Goal: Information Seeking & Learning: Learn about a topic

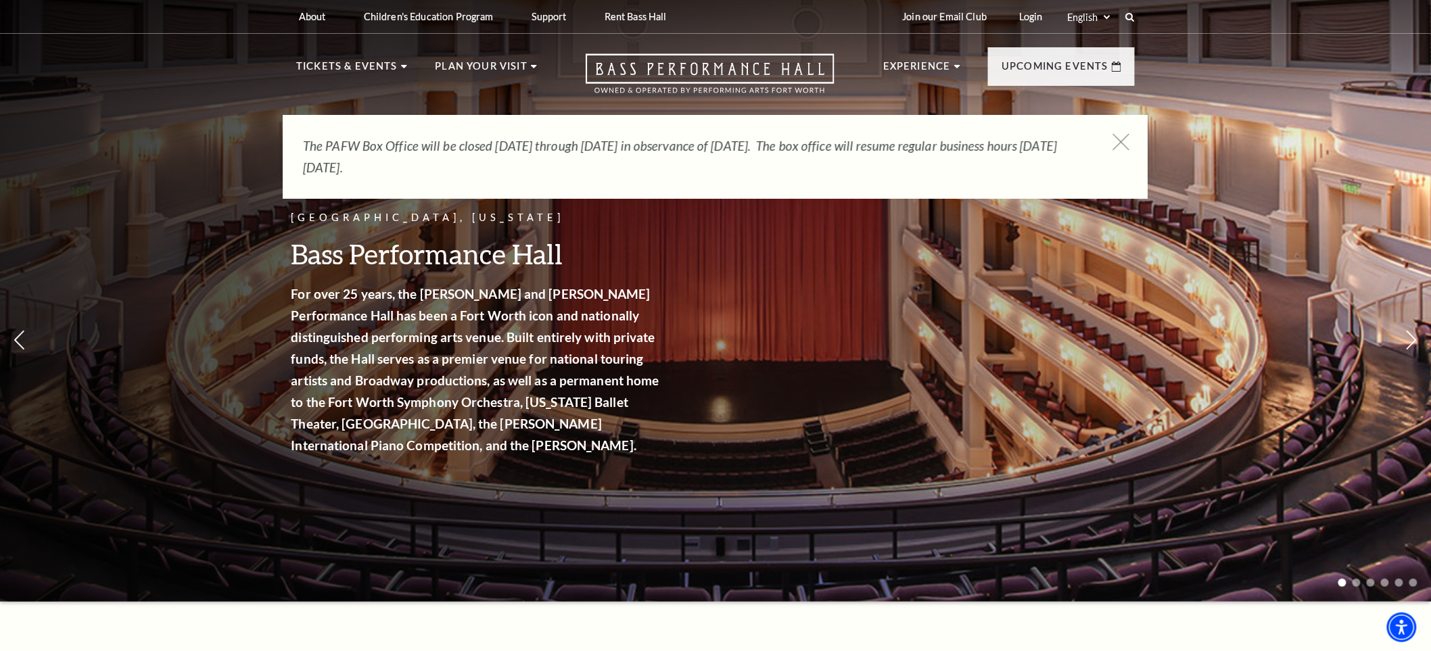
click at [1128, 139] on icon at bounding box center [1121, 142] width 17 height 17
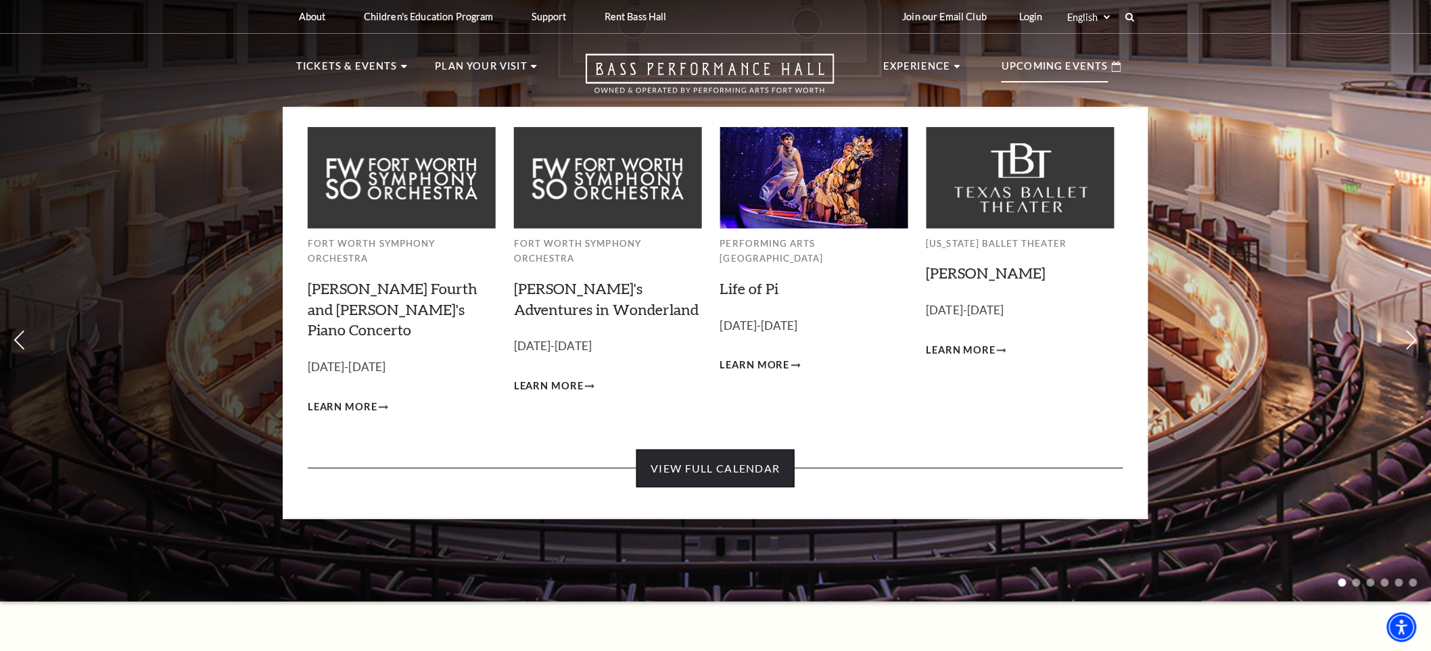
click at [724, 450] on link "View Full Calendar" at bounding box center [715, 469] width 158 height 38
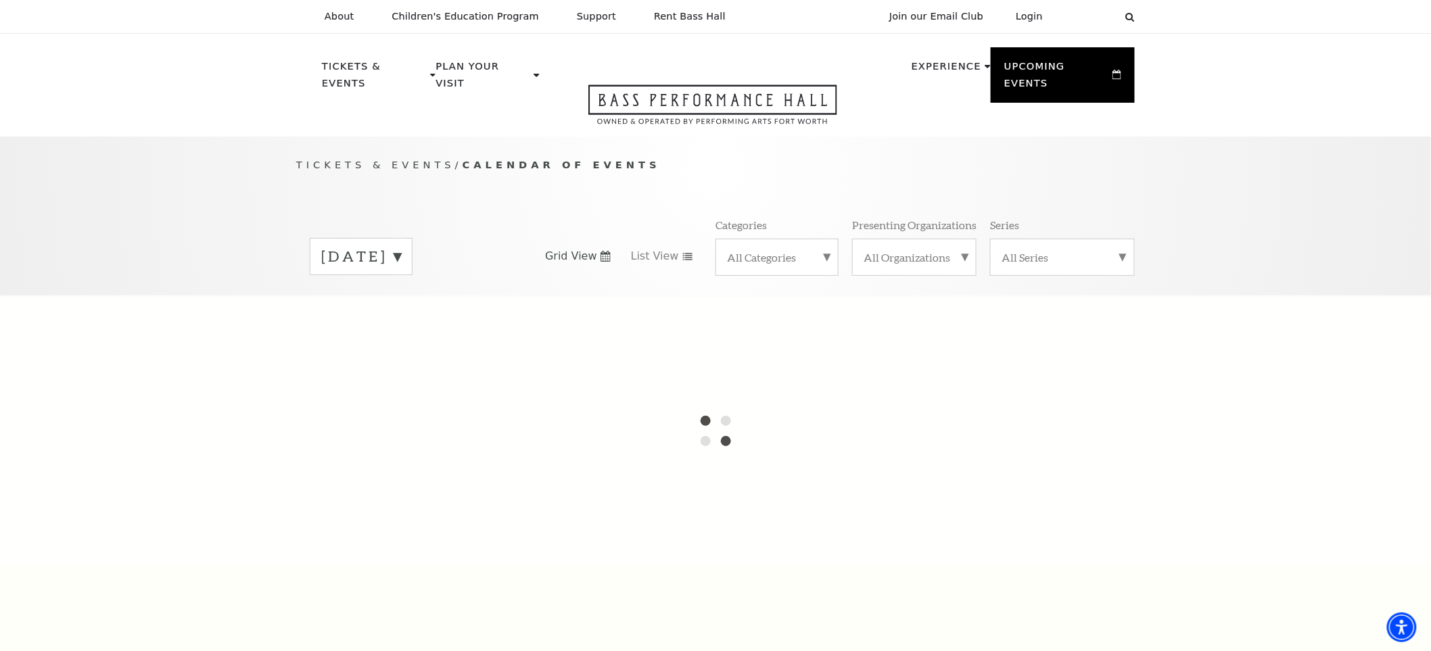
click at [401, 246] on label "[DATE]" at bounding box center [361, 256] width 80 height 21
click at [404, 330] on div at bounding box center [715, 431] width 1431 height 271
click at [931, 301] on div at bounding box center [715, 431] width 1431 height 271
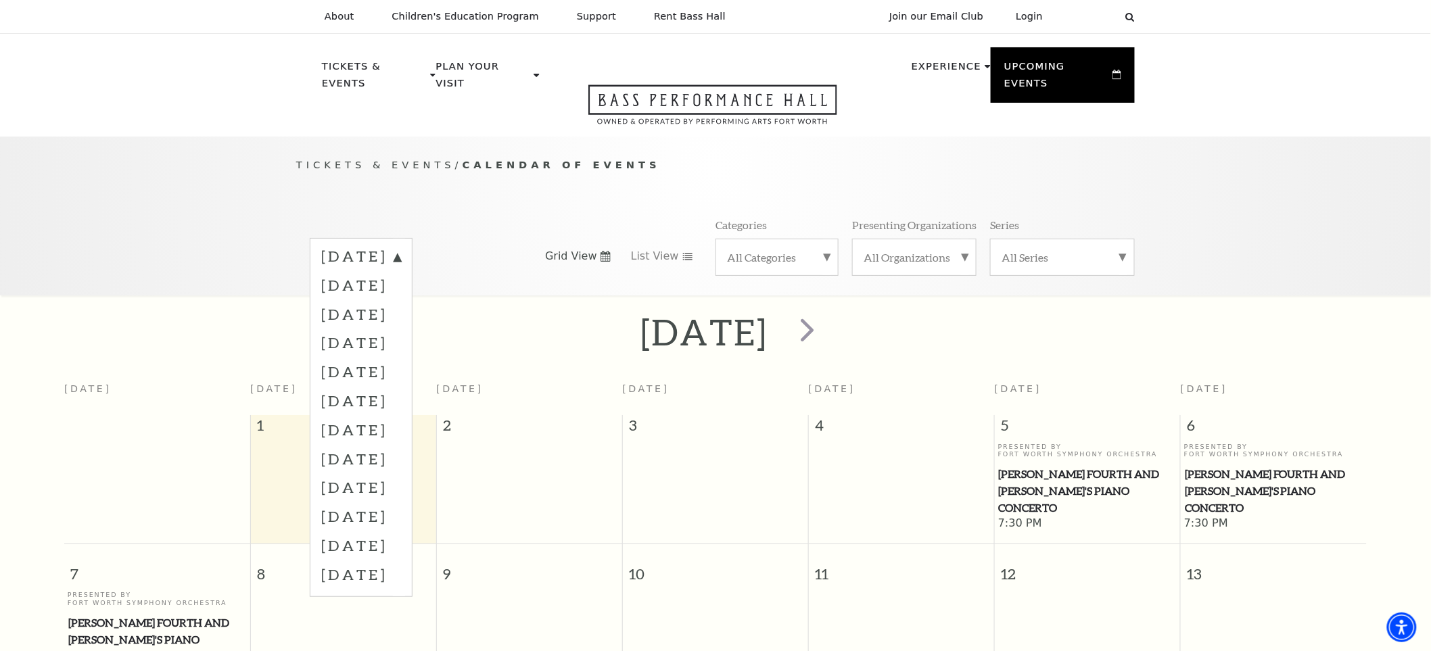
scroll to position [119, 0]
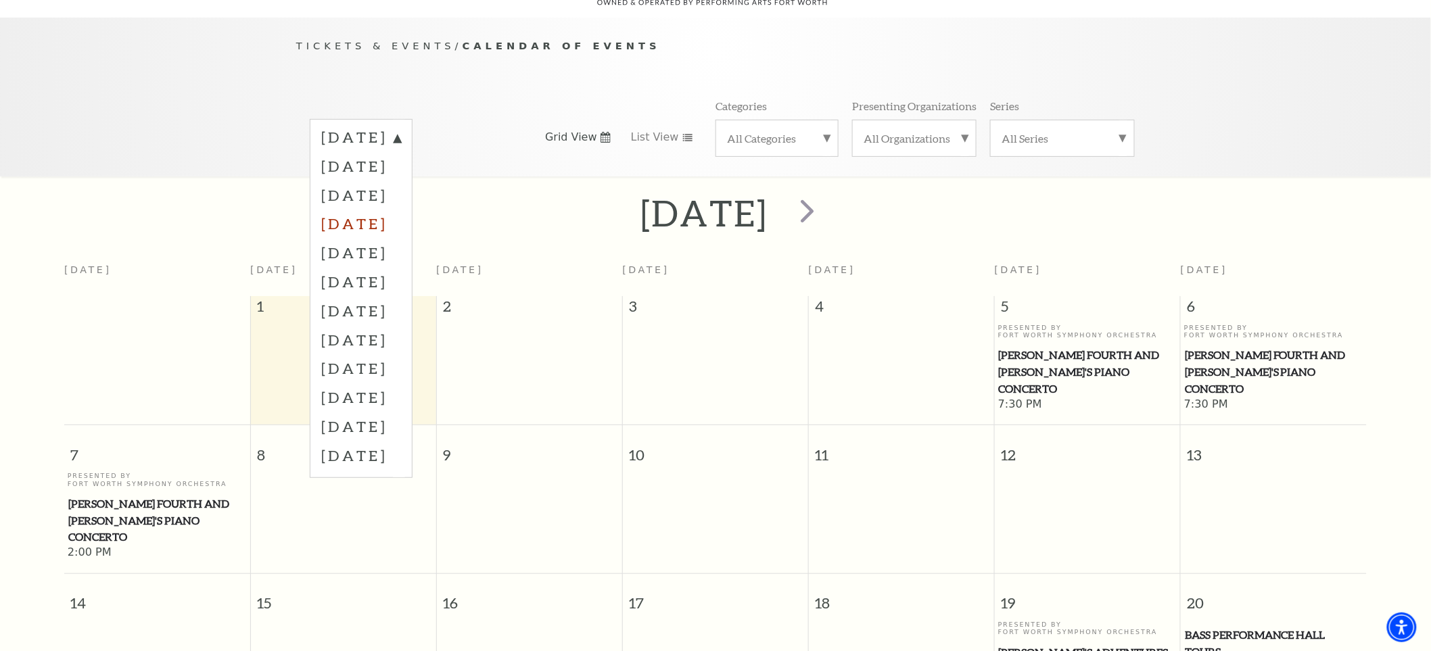
click at [401, 209] on label "[DATE]" at bounding box center [361, 223] width 80 height 29
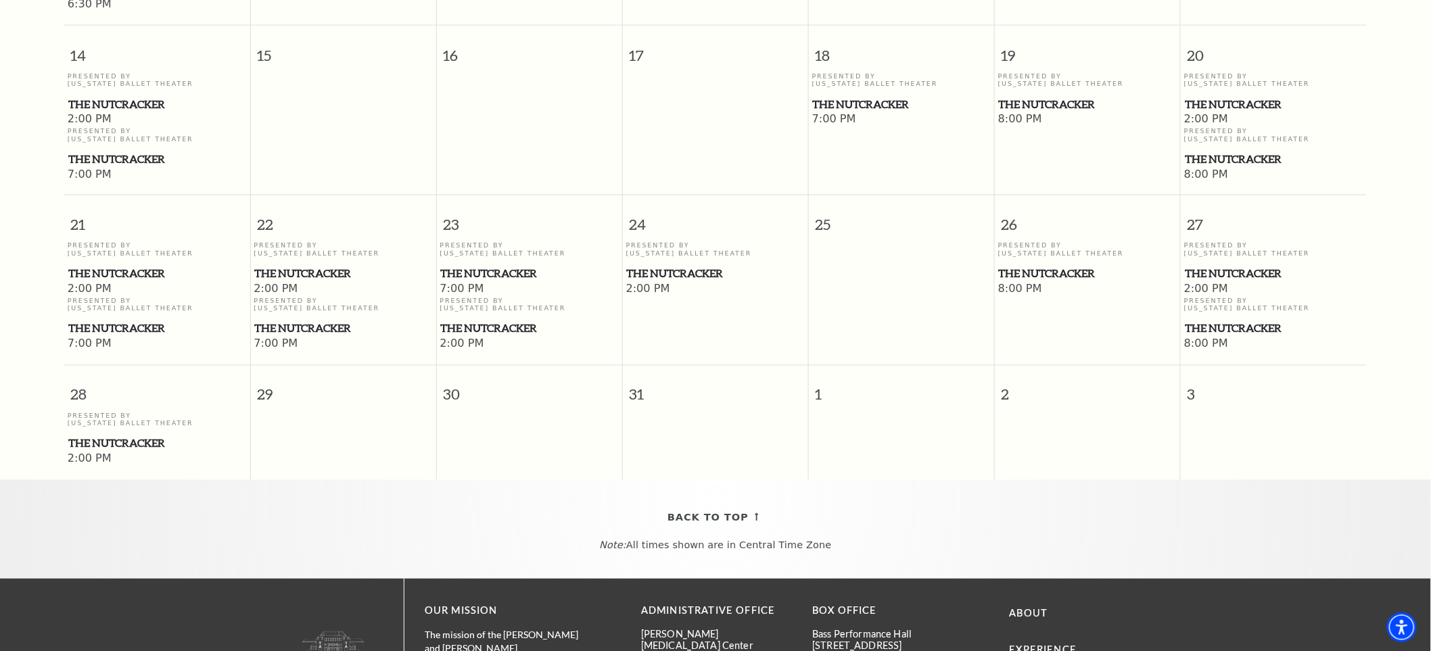
scroll to position [870, 0]
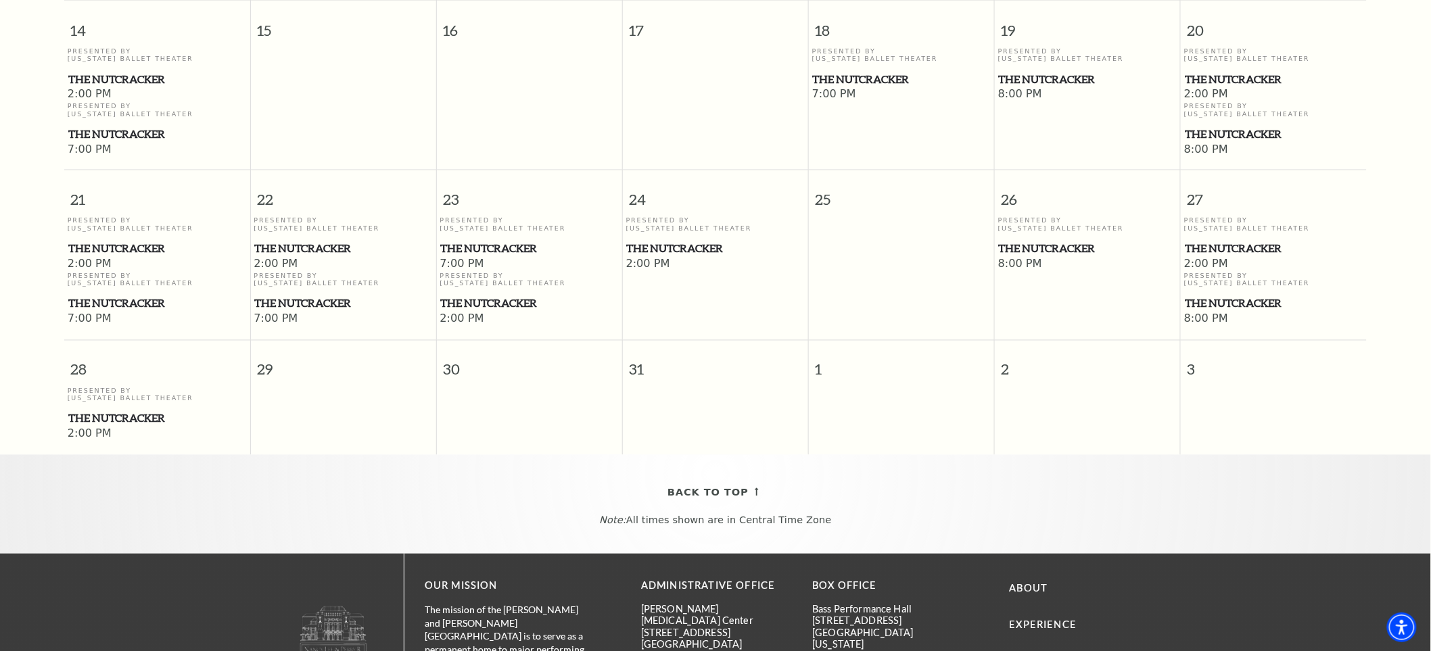
click at [489, 241] on span "The Nutcracker" at bounding box center [530, 249] width 178 height 17
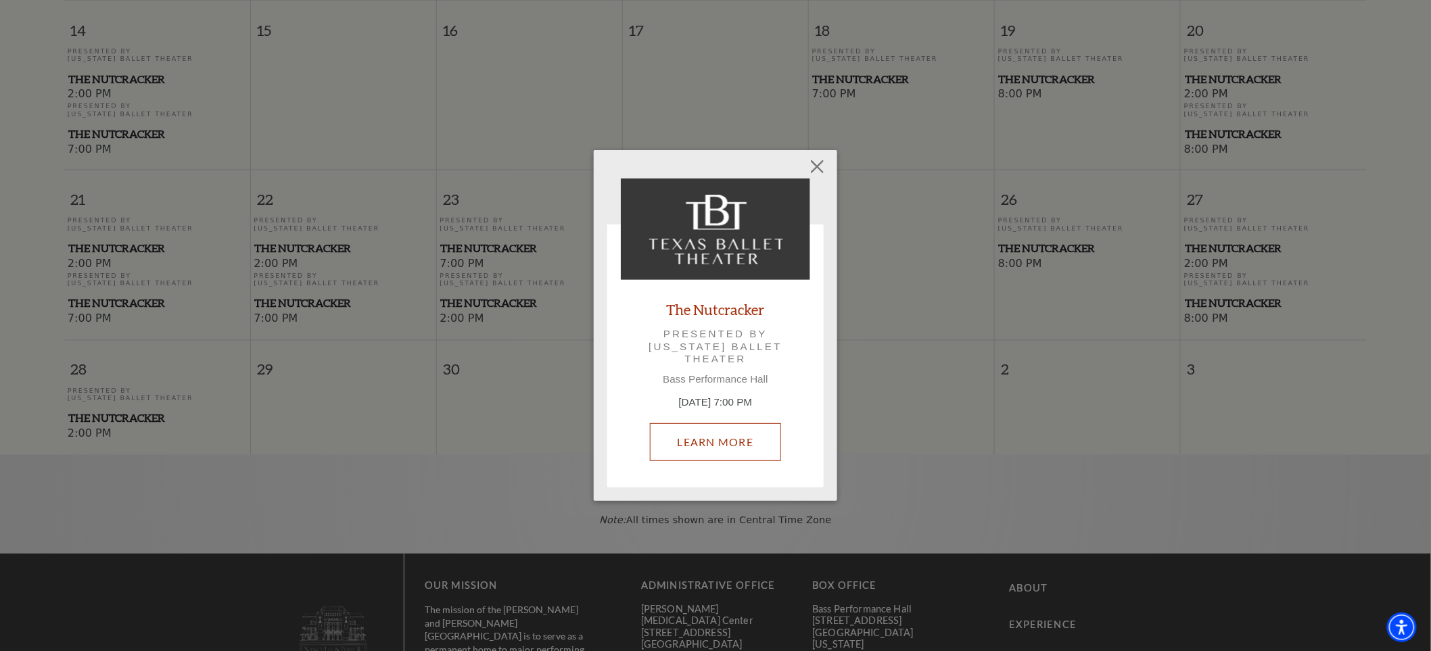
click at [714, 448] on link "Learn More" at bounding box center [716, 442] width 132 height 38
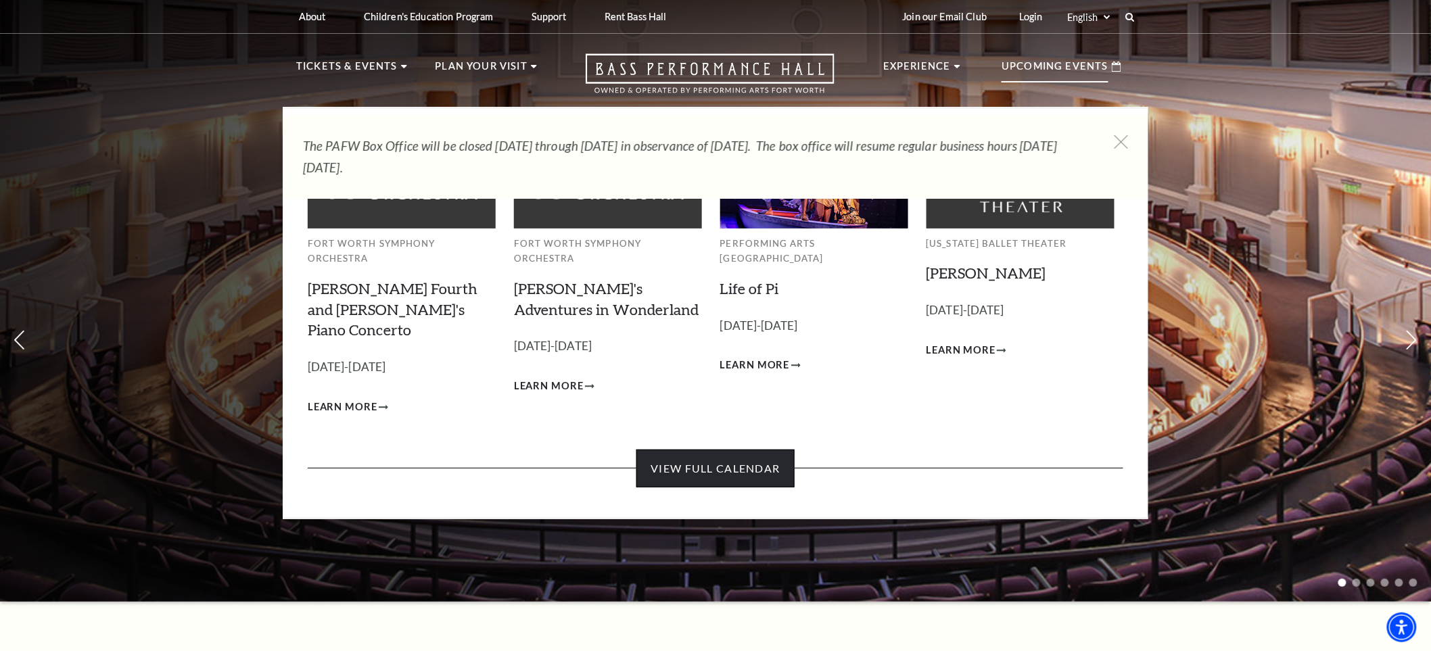
click at [758, 450] on link "View Full Calendar" at bounding box center [715, 469] width 158 height 38
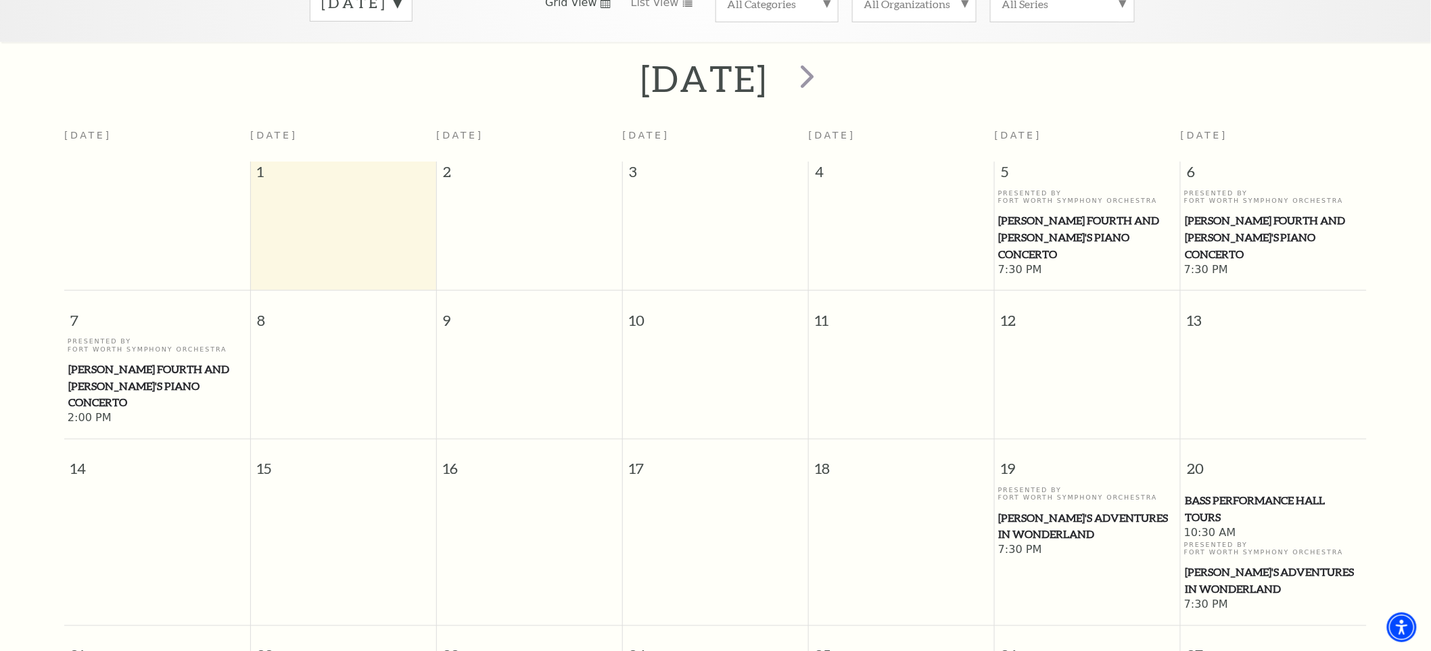
scroll to position [119, 0]
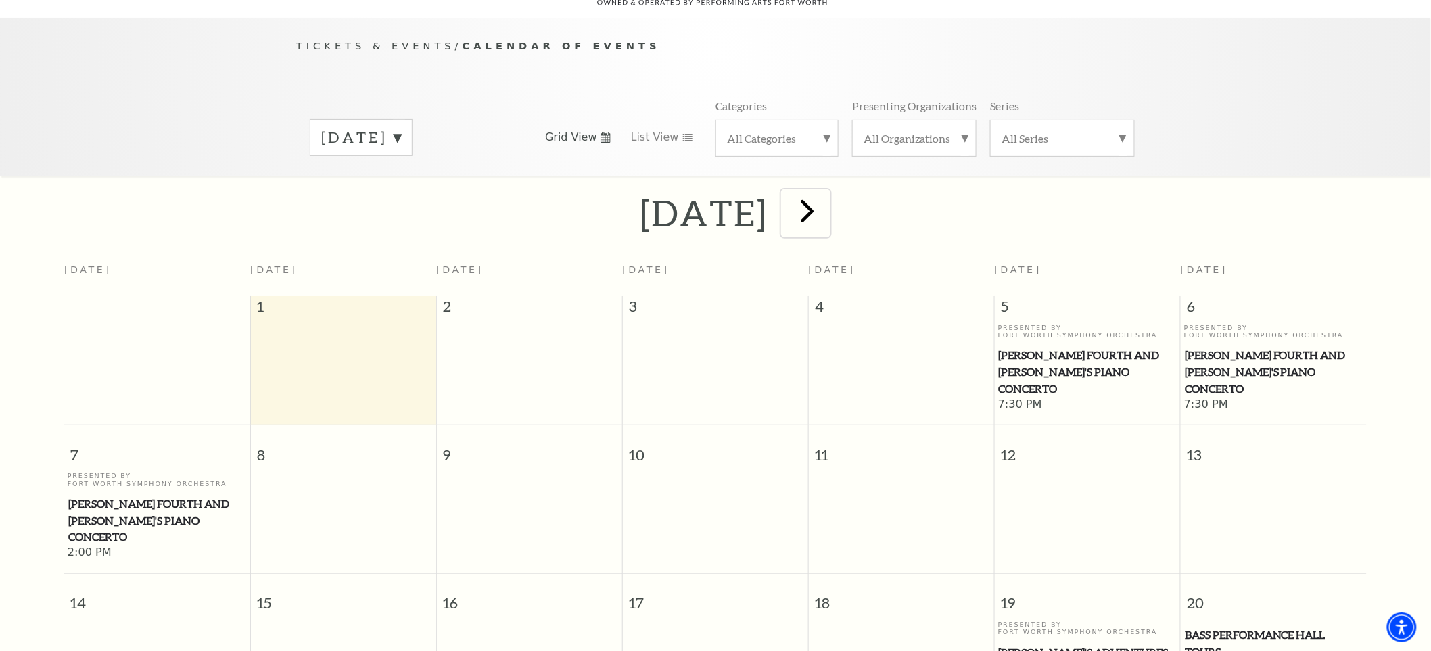
click at [827, 191] on span "next" at bounding box center [807, 210] width 39 height 39
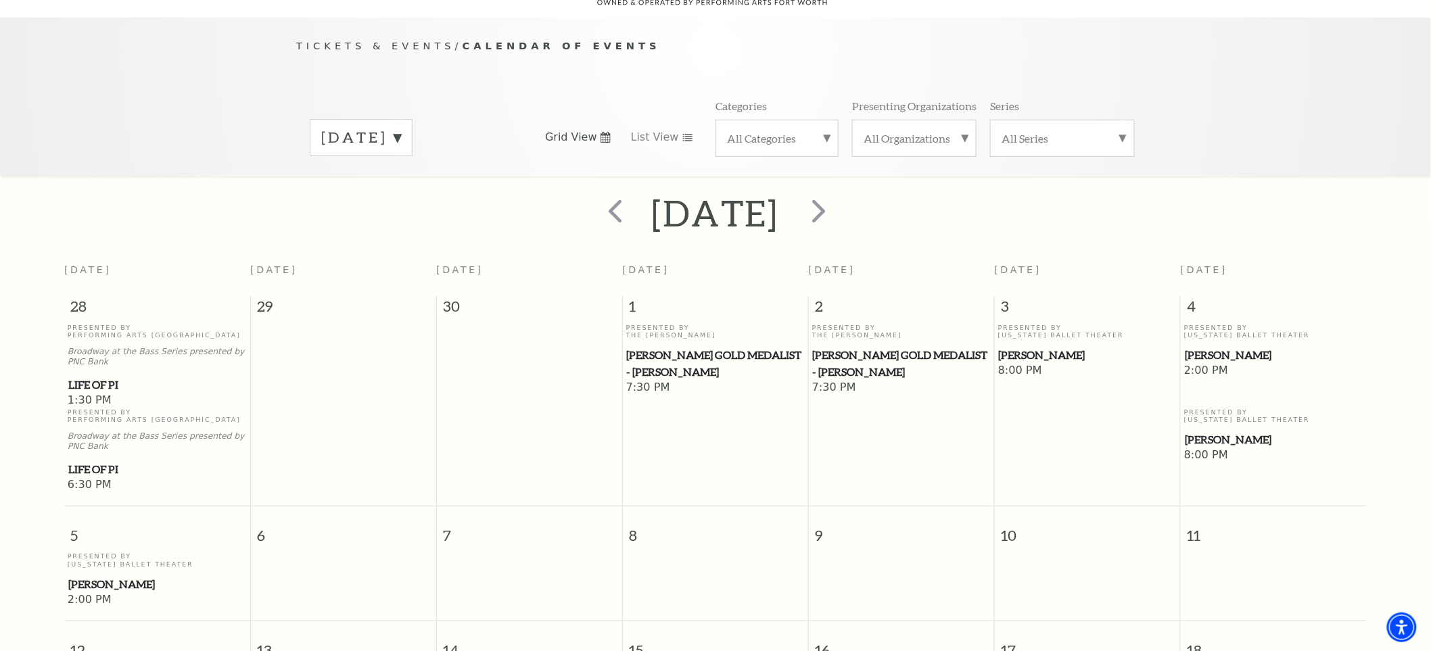
click at [401, 127] on label "[DATE]" at bounding box center [361, 137] width 80 height 21
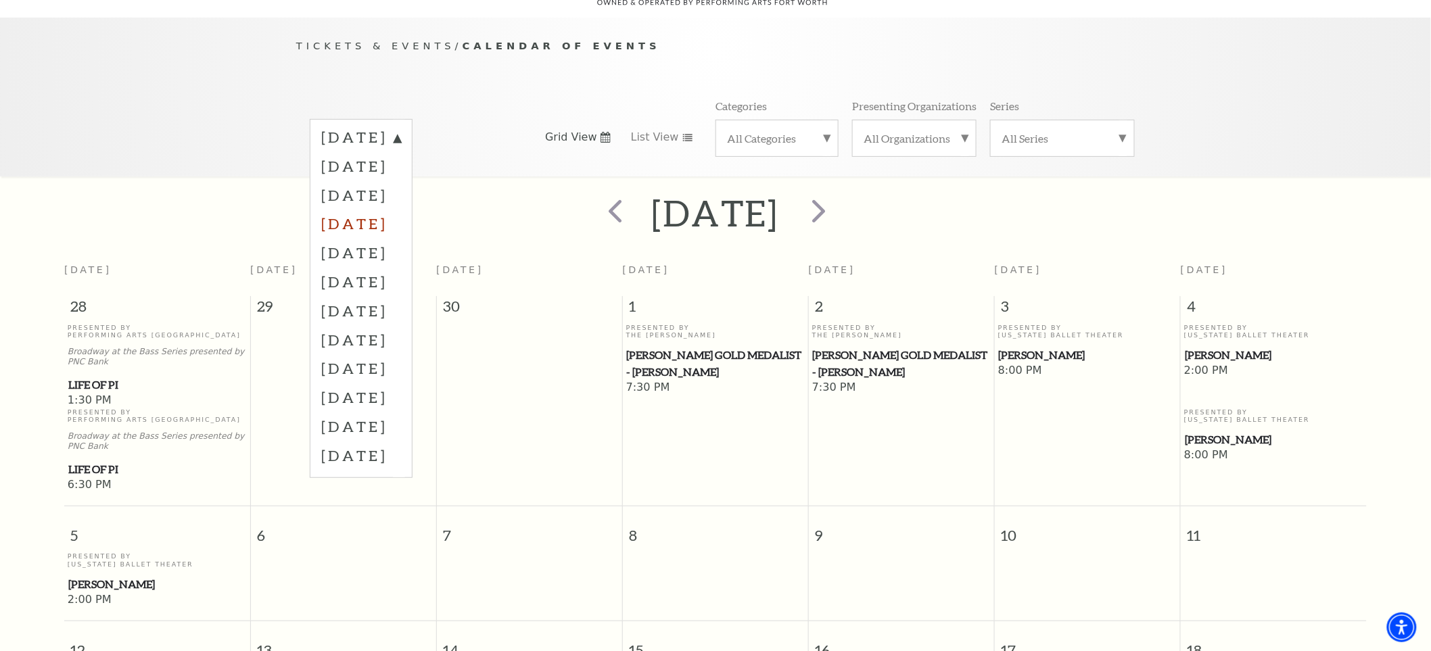
click at [373, 209] on label "[DATE]" at bounding box center [361, 223] width 80 height 29
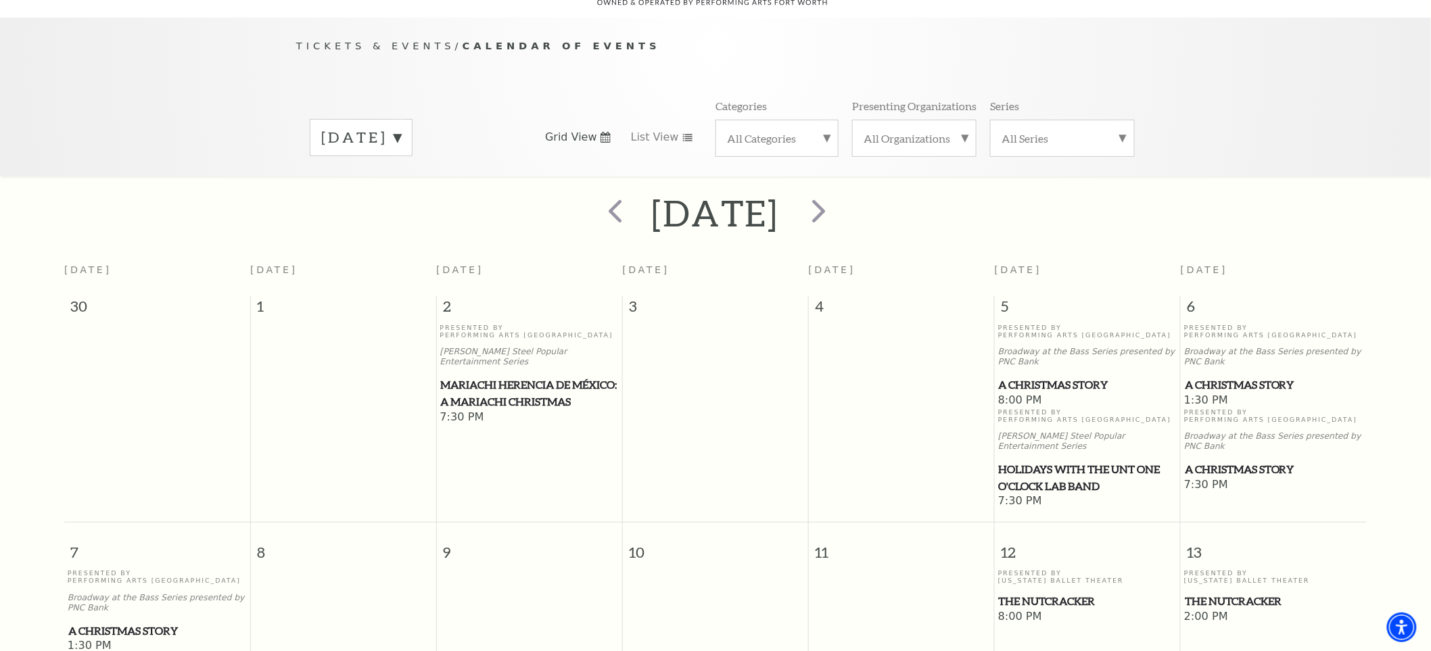
click at [413, 131] on div "[DATE]" at bounding box center [361, 137] width 103 height 37
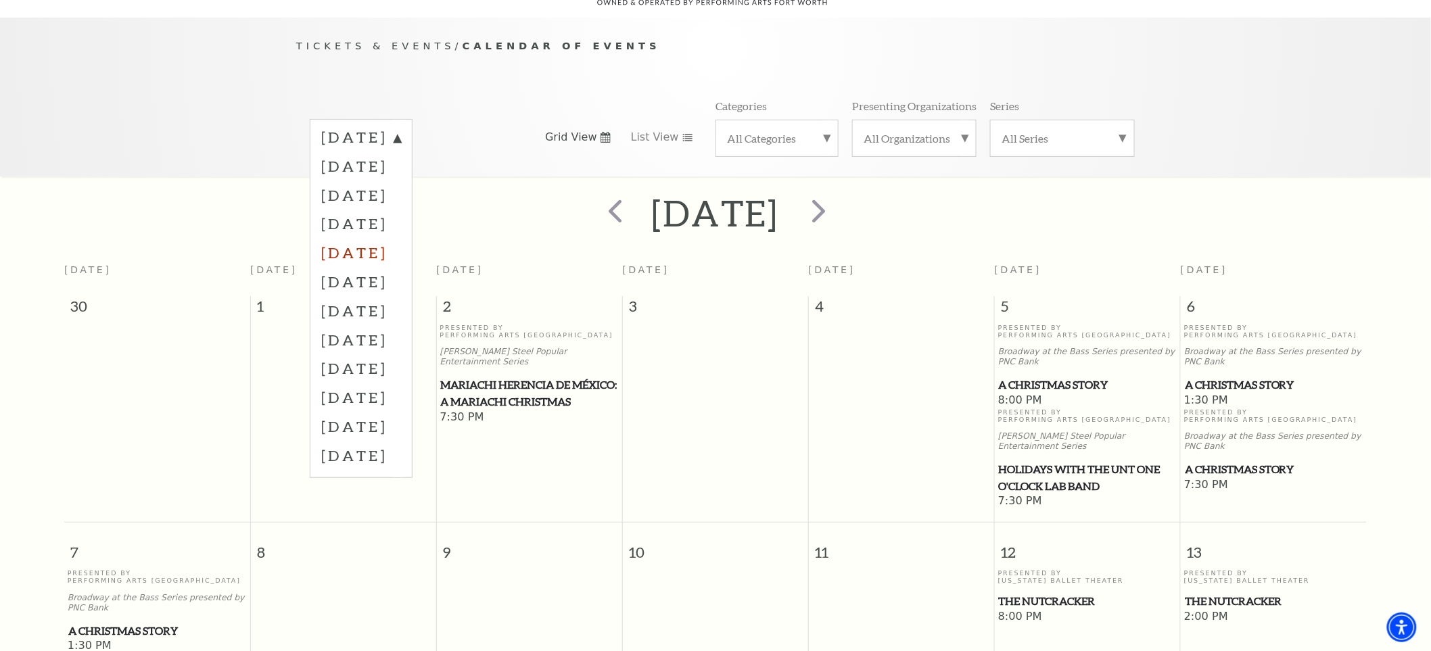
click at [401, 242] on label "[DATE]" at bounding box center [361, 252] width 80 height 29
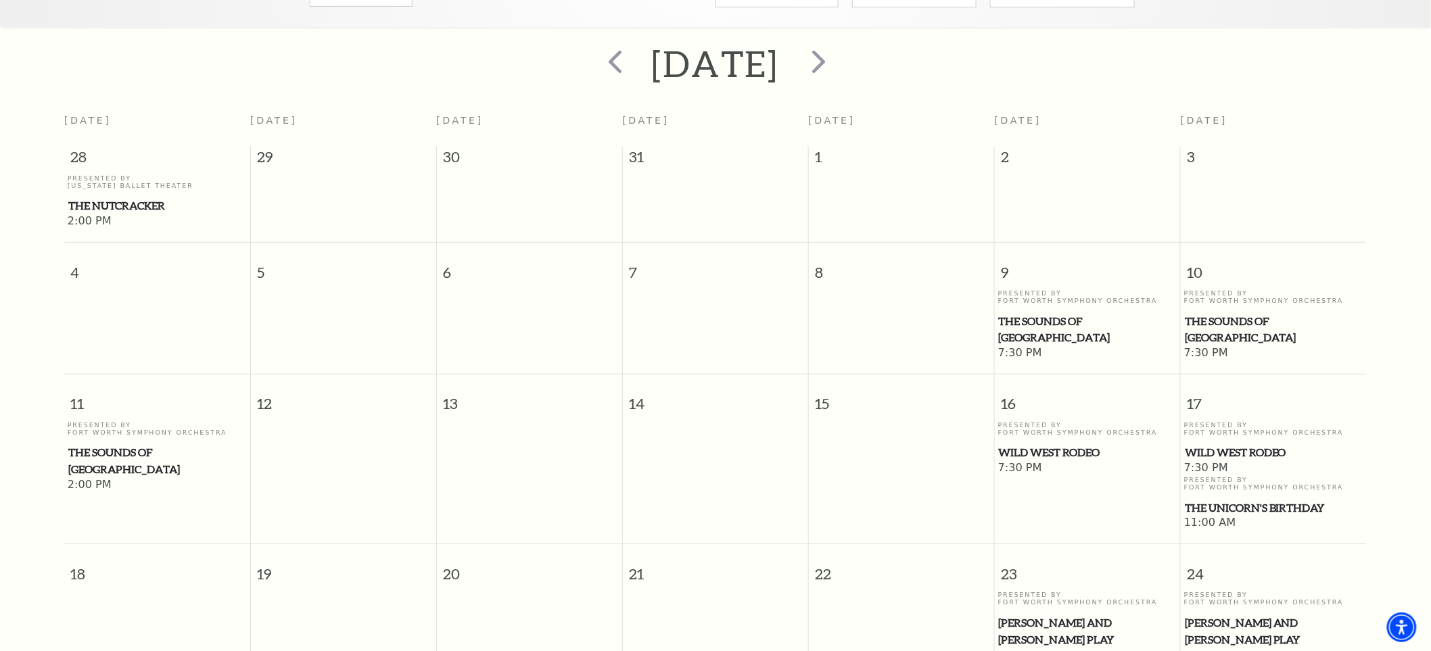
scroll to position [269, 0]
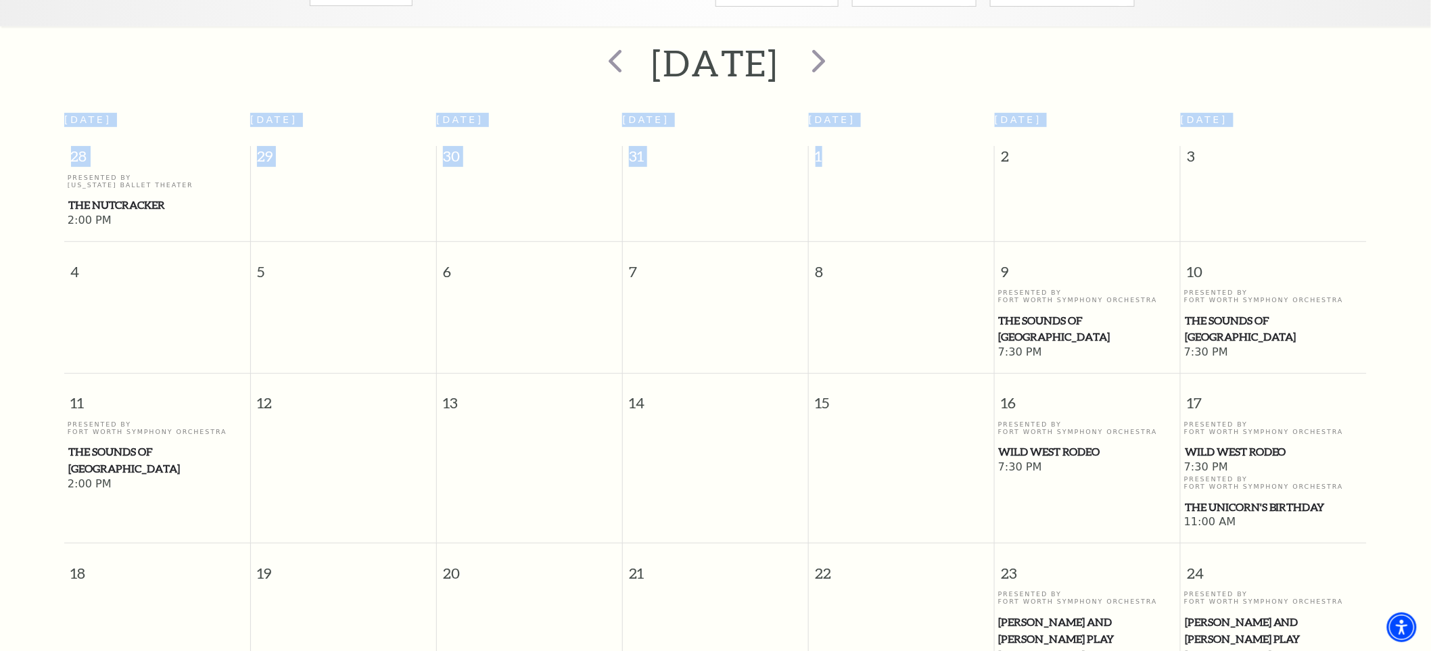
drag, startPoint x: 975, startPoint y: 36, endPoint x: 993, endPoint y: 152, distance: 117.7
click at [993, 152] on div "January 2026 Sunday Monday Tuesday Wednesday Thursday Friday Saturday 28 29 30 …" at bounding box center [715, 439] width 1431 height 801
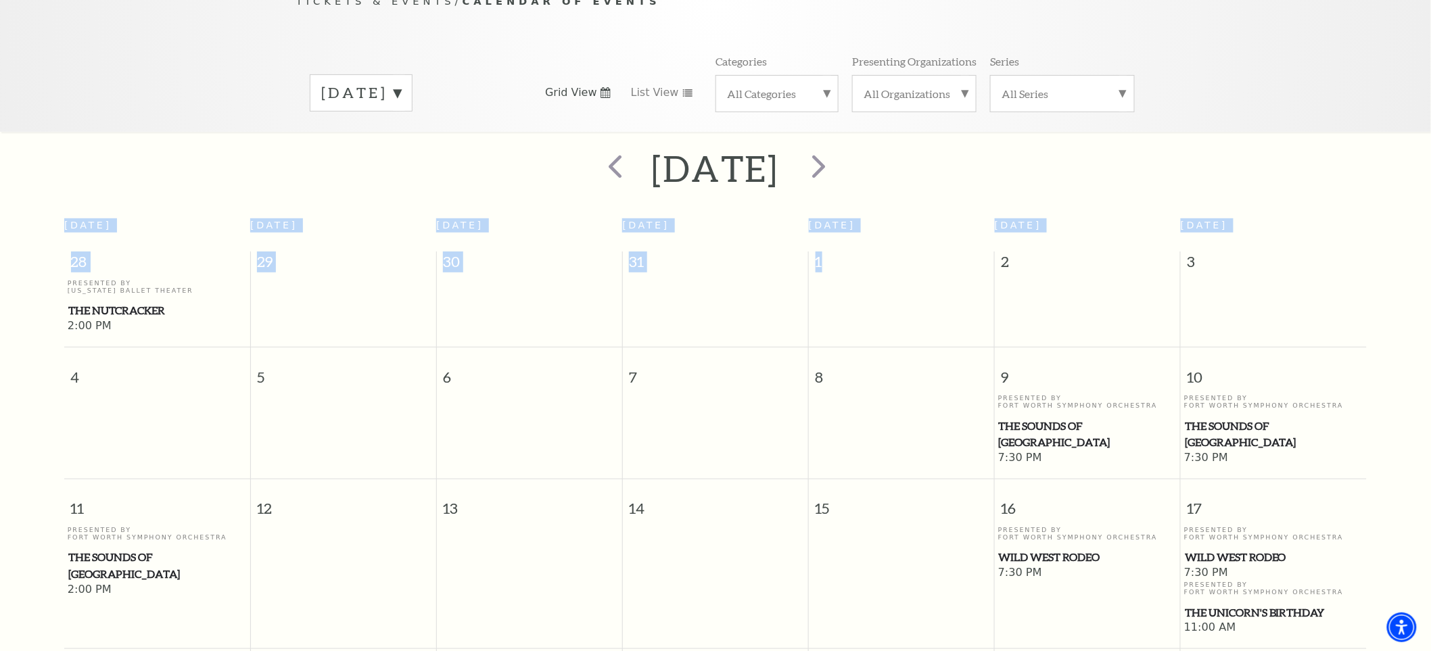
scroll to position [0, 0]
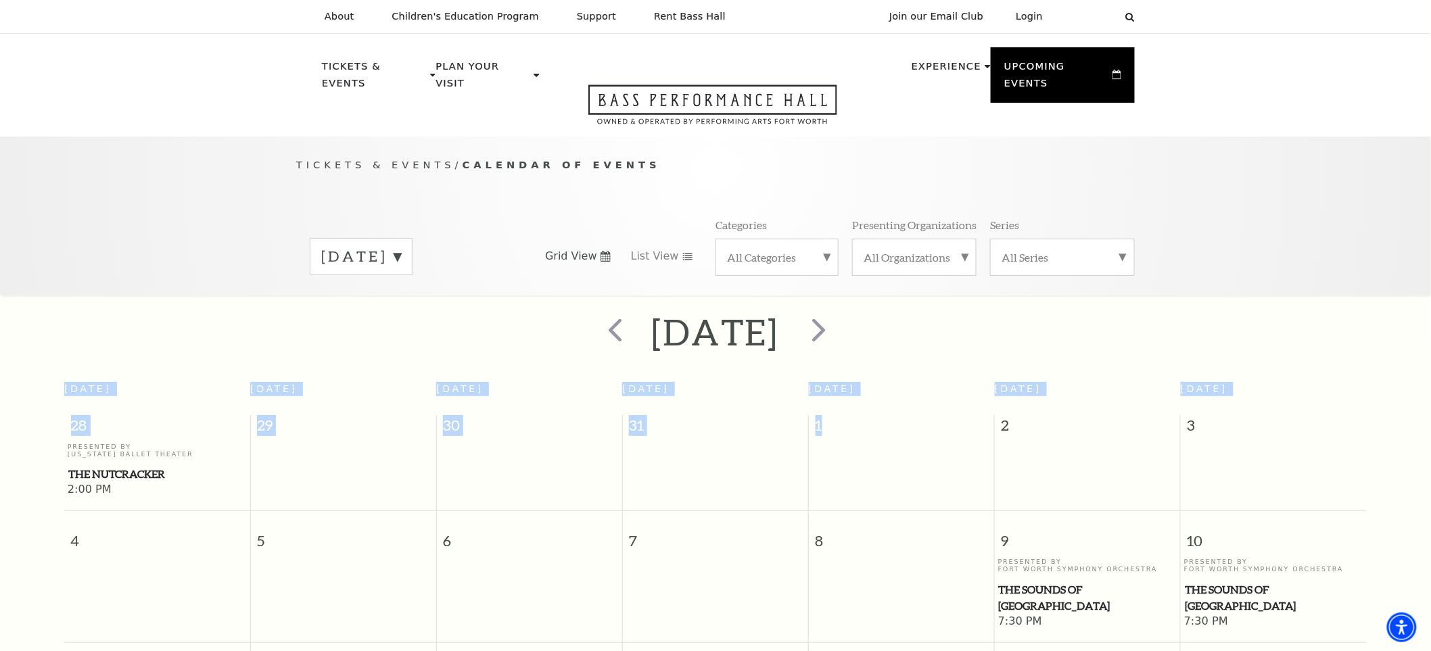
click at [821, 250] on label "All Categories" at bounding box center [777, 257] width 100 height 14
click at [753, 335] on label "Musical" at bounding box center [777, 346] width 100 height 22
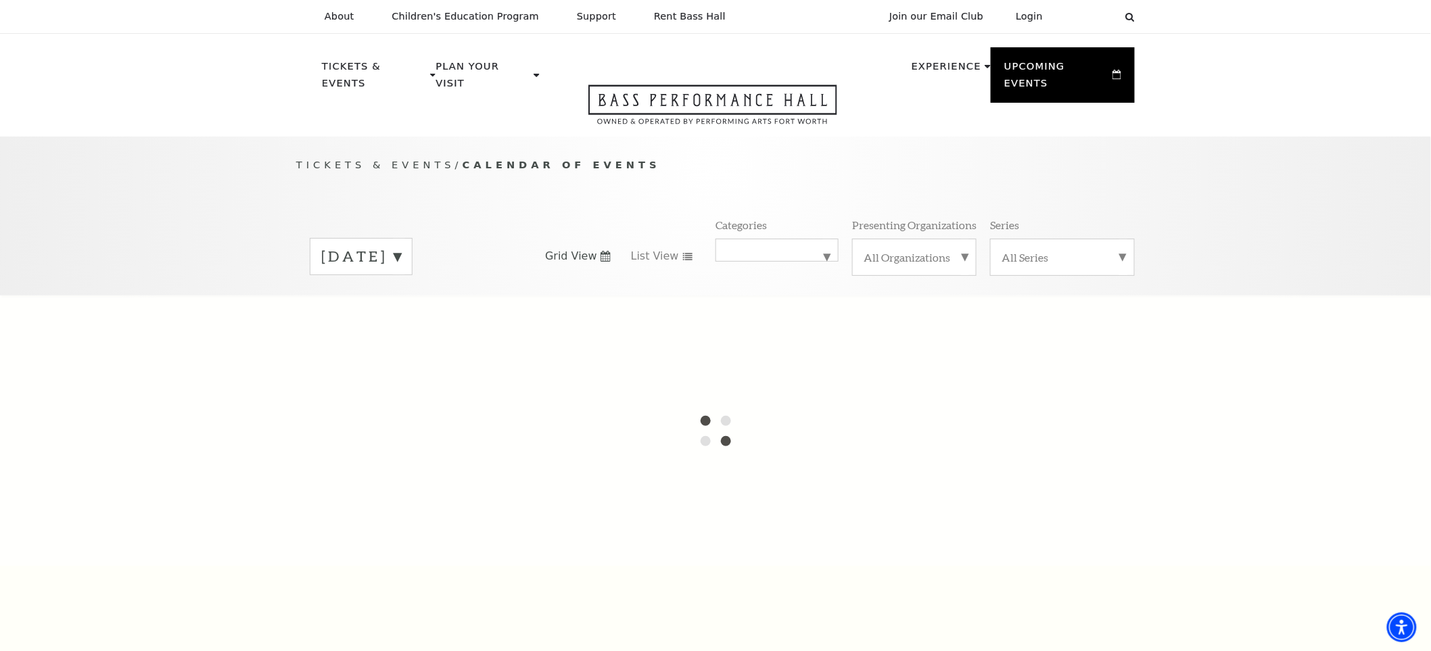
click at [887, 250] on label "All Organizations" at bounding box center [914, 257] width 101 height 14
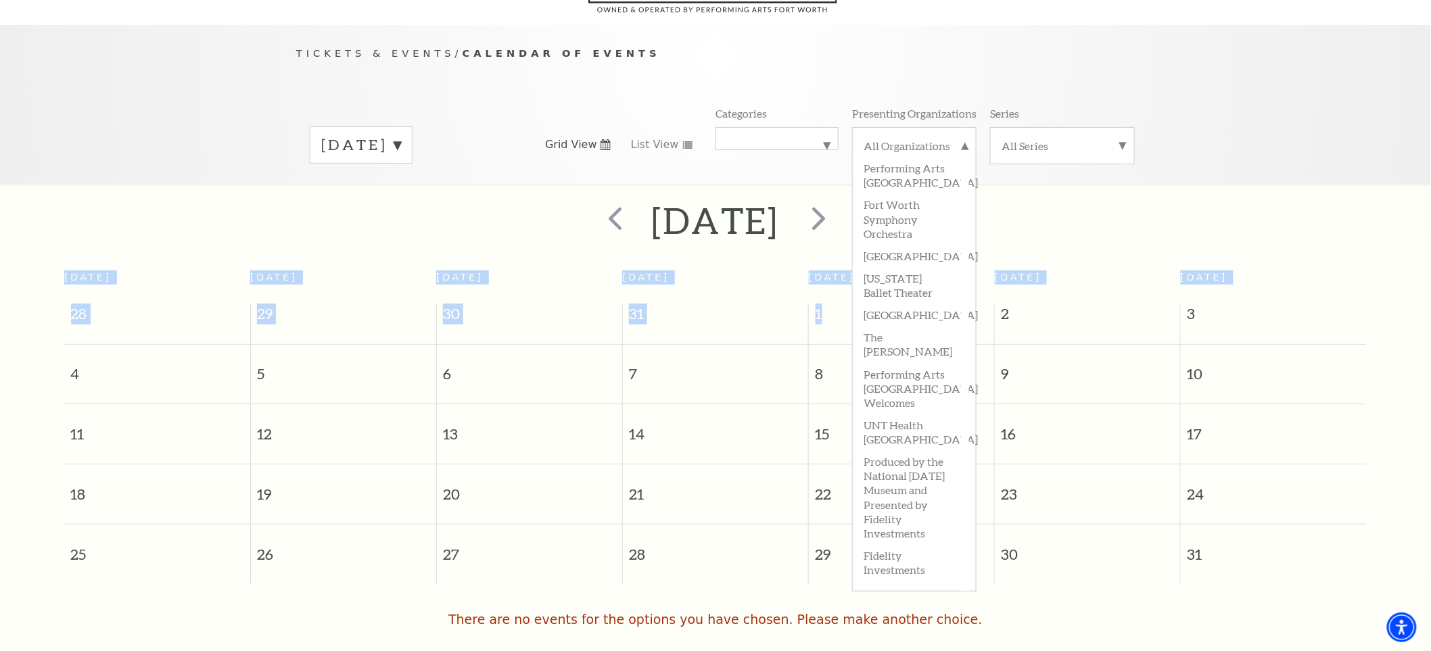
scroll to position [119, 0]
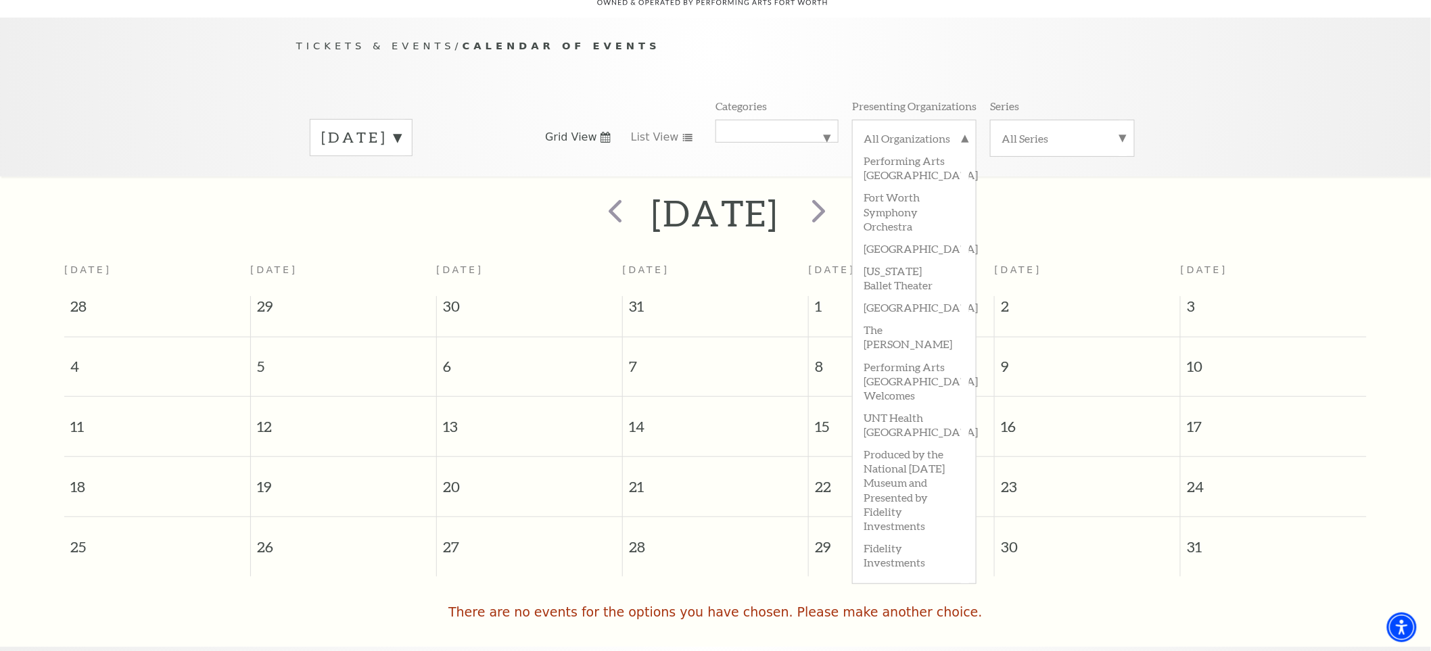
click at [1303, 109] on div "Tickets & Events / Calendar of Events January 2026 Grid View List View Categori…" at bounding box center [715, 97] width 1431 height 159
